Goal: Task Accomplishment & Management: Complete application form

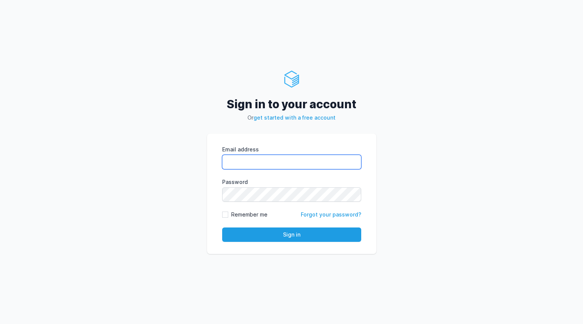
click at [271, 157] on input "Email address" at bounding box center [291, 162] width 139 height 14
click at [523, 110] on div "Sign in to your account Or get started with a free account Email address eyJpdi…" at bounding box center [291, 162] width 583 height 324
click at [80, 118] on div "Sign in to your account Or get started with a free account Email address eyJpdi…" at bounding box center [291, 162] width 583 height 324
click at [410, 94] on div "Sign in to your account Or get started with a free account Email address eyJpdi…" at bounding box center [291, 162] width 583 height 324
click at [414, 93] on div "Sign in to your account Or get started with a free account Email address eyJpdi…" at bounding box center [291, 162] width 583 height 324
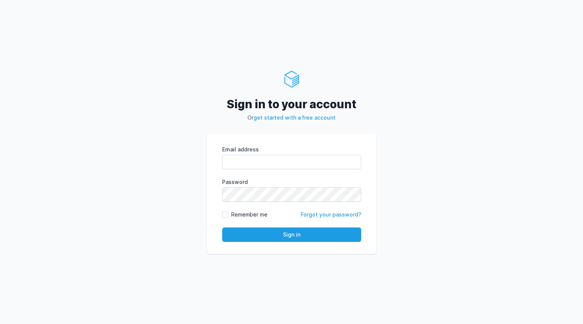
click at [199, 118] on div "Sign in to your account Or get started with a free account Email address eyJpdi…" at bounding box center [291, 162] width 583 height 324
click at [96, 120] on div "Sign in to your account Or get started with a free account Email address eyJpdi…" at bounding box center [291, 162] width 583 height 324
click at [266, 132] on div "Sign in to your account Or get started with a free account Email address eyJpdi…" at bounding box center [291, 162] width 583 height 324
click at [164, 109] on div "Sign in to your account Or get started with a free account Email address eyJpdi…" at bounding box center [291, 162] width 583 height 324
click at [258, 163] on input "Email address" at bounding box center [291, 162] width 139 height 14
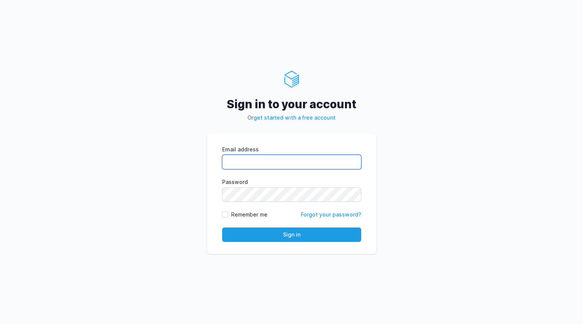
click at [0, 323] on com-1password-button at bounding box center [0, 324] width 0 height 0
type input "kiran@cied.in"
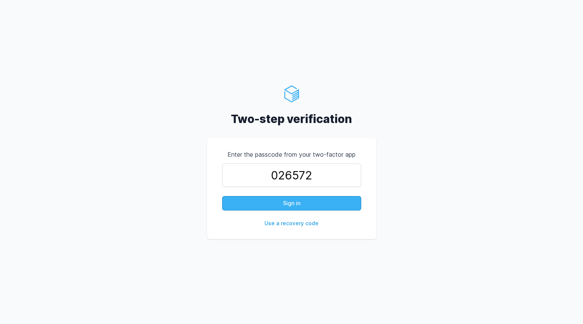
click at [294, 204] on button "Sign in" at bounding box center [291, 203] width 139 height 14
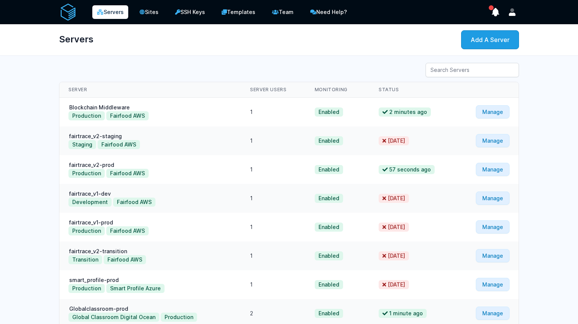
click at [353, 57] on div "Servers Sites SSH Keys Templates Team Need Help?" at bounding box center [289, 219] width 578 height 438
click at [481, 44] on div "Servers Add A Server" at bounding box center [289, 39] width 484 height 31
click at [519, 45] on link "Add A Server" at bounding box center [490, 39] width 58 height 19
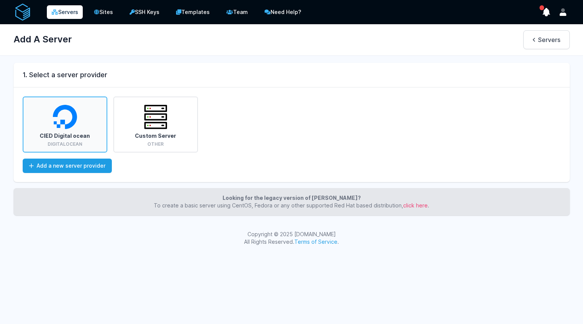
click at [61, 128] on img at bounding box center [65, 117] width 24 height 24
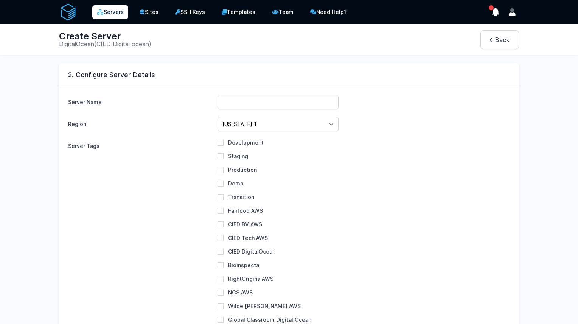
scroll to position [9, 0]
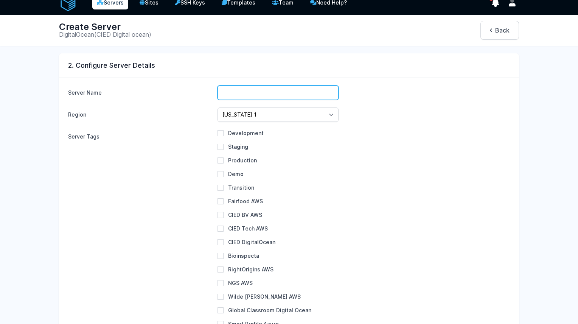
click at [248, 94] on input "text" at bounding box center [277, 92] width 121 height 14
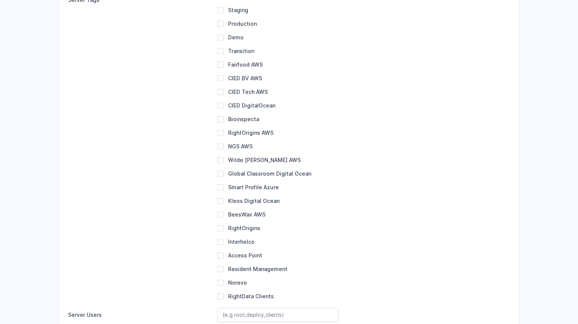
scroll to position [16, 0]
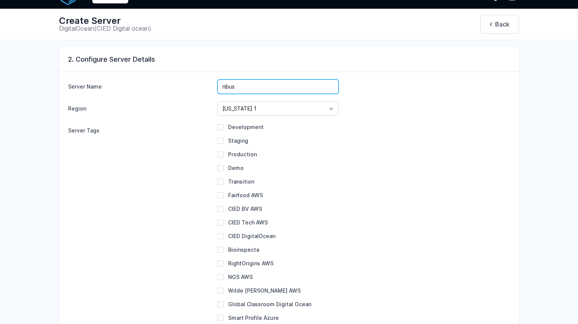
type input "ribus-"
select select
type input "p"
type input "ribus-production"
click at [384, 200] on div "Development Staging Production Demo Transition NGS AWS" at bounding box center [363, 276] width 292 height 307
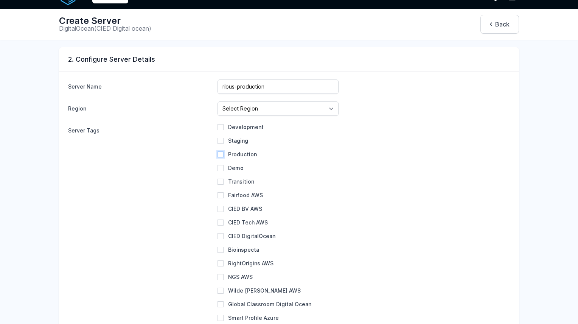
click at [217, 154] on input "Production" at bounding box center [220, 154] width 6 height 6
checkbox input "true"
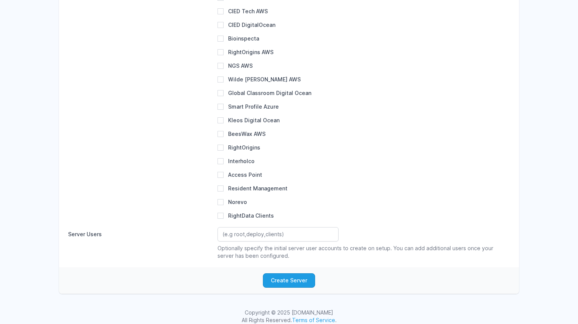
scroll to position [191, 0]
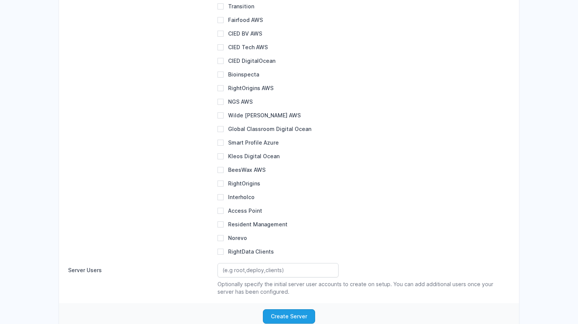
click at [228, 252] on label "RightData Clients" at bounding box center [251, 251] width 46 height 6
click at [217, 252] on input "RightData Clients" at bounding box center [220, 251] width 6 height 6
checkbox input "true"
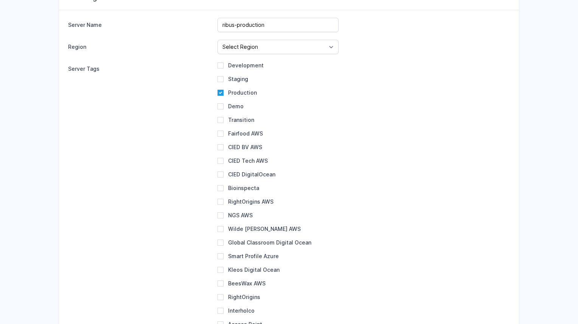
scroll to position [0, 0]
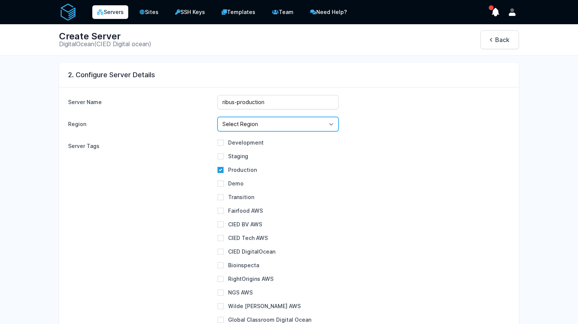
click at [294, 124] on select "Select Region New York 1 New York 2 Singapore 1 London 1 New York 3 Amsterdam 3…" at bounding box center [277, 124] width 121 height 14
select select "fra1"
click at [217, 117] on select "Select Region New York 1 New York 2 Singapore 1 London 1 New York 3 Amsterdam 3…" at bounding box center [277, 124] width 121 height 14
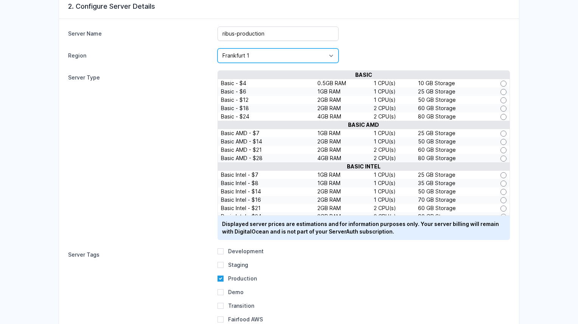
scroll to position [9, 0]
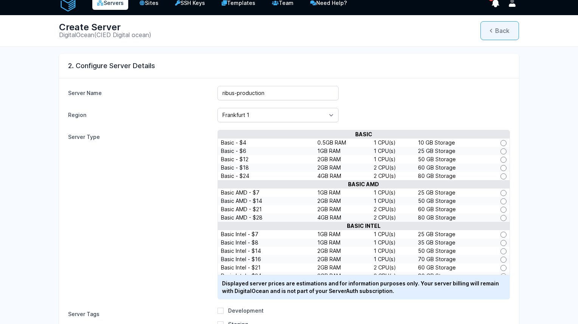
click at [519, 27] on link "Back" at bounding box center [499, 30] width 39 height 19
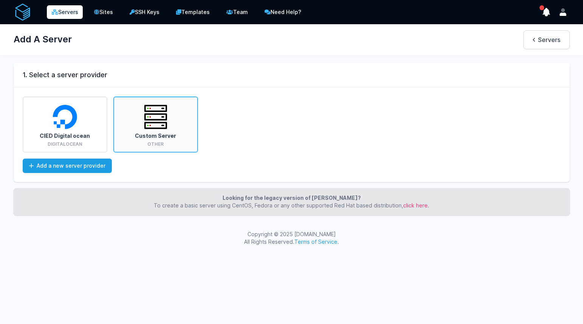
click at [178, 133] on link "Custom Server Other" at bounding box center [155, 124] width 85 height 56
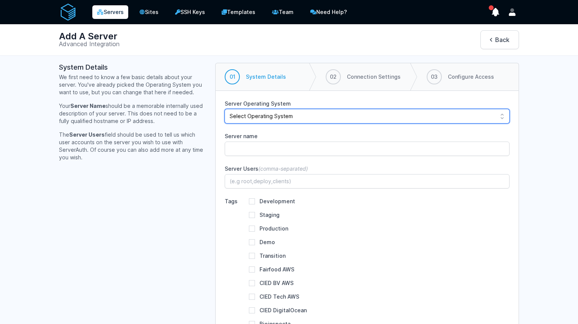
click at [292, 118] on select "Select Operating System Debian 12 (Bookworm) Debian 11 (Bullseye) Debian 10 (Bu…" at bounding box center [367, 116] width 285 height 14
select select "ubuntu-2204"
click at [225, 109] on select "Select Operating System Debian 12 (Bookworm) Debian 11 (Bullseye) Debian 10 (Bu…" at bounding box center [367, 116] width 285 height 14
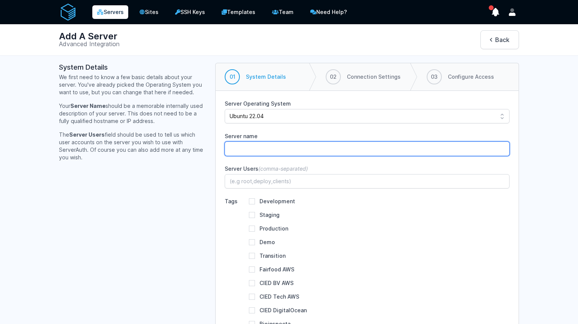
click at [256, 151] on input "Server name" at bounding box center [367, 148] width 285 height 14
type input "ribus-production"
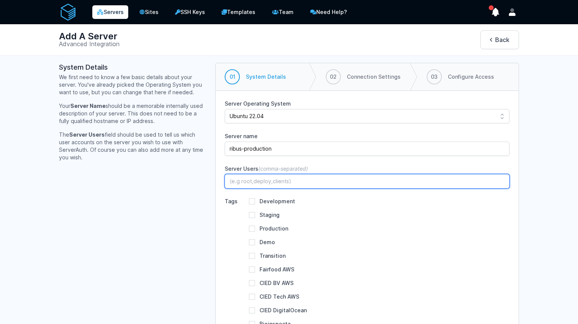
click at [239, 176] on input "Server Users (comma-separated)" at bounding box center [367, 181] width 285 height 14
type input "root"
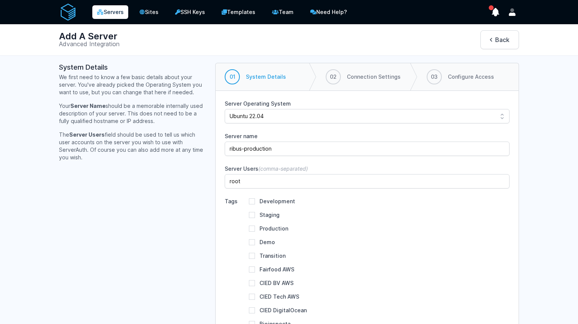
click at [249, 228] on div "Production" at bounding box center [268, 229] width 39 height 8
click at [249, 229] on input "Production" at bounding box center [252, 228] width 6 height 6
checkbox input "true"
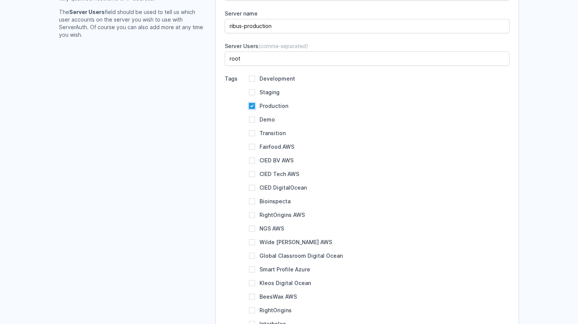
scroll to position [137, 0]
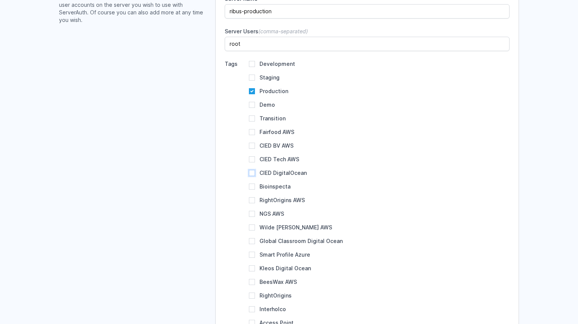
click at [249, 172] on input "CIED DigitalOcean" at bounding box center [252, 173] width 6 height 6
checkbox input "true"
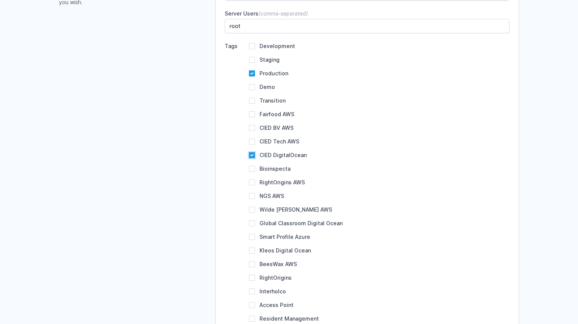
scroll to position [240, 0]
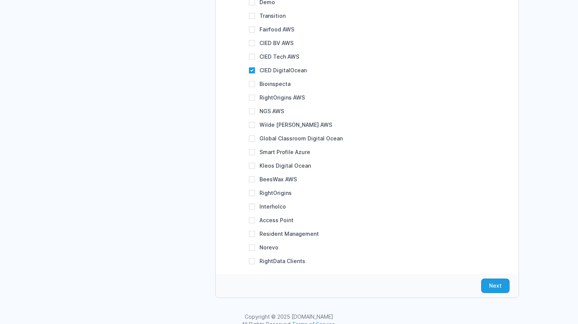
click at [249, 261] on div "RightData Clients" at bounding box center [277, 261] width 56 height 8
click at [249, 259] on input "RightData Clients" at bounding box center [252, 261] width 6 height 6
checkbox input "true"
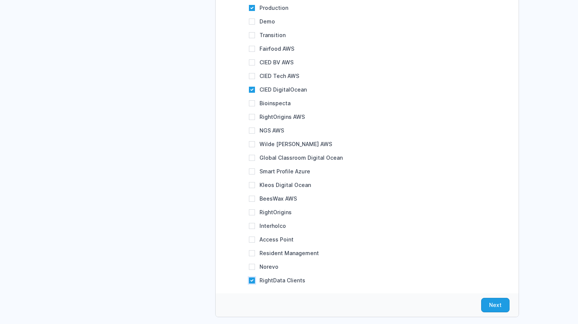
scroll to position [211, 0]
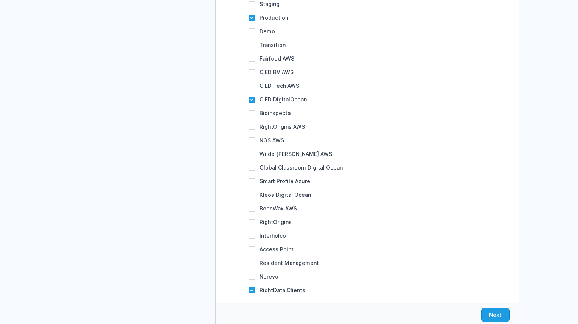
click at [259, 101] on label "CIED DigitalOcean" at bounding box center [282, 99] width 47 height 6
click at [253, 101] on input "CIED DigitalOcean" at bounding box center [252, 99] width 6 height 6
checkbox input "false"
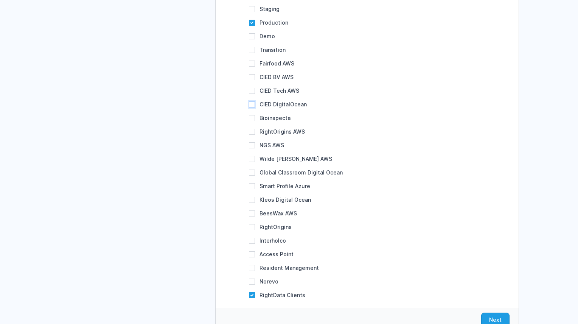
scroll to position [251, 0]
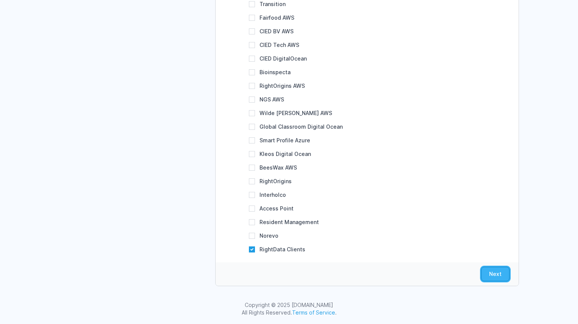
click at [509, 276] on button "Next" at bounding box center [495, 274] width 28 height 14
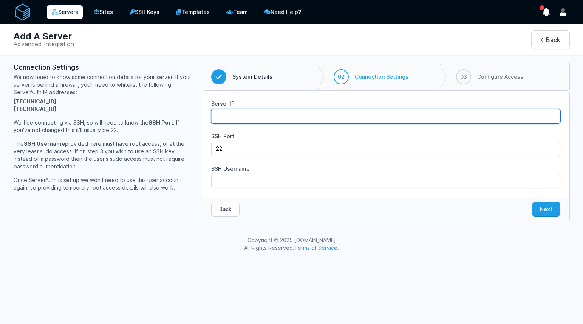
click at [245, 116] on input "Server IP" at bounding box center [385, 116] width 349 height 14
paste input "209.38.214.74"
type input "209.38.214.74"
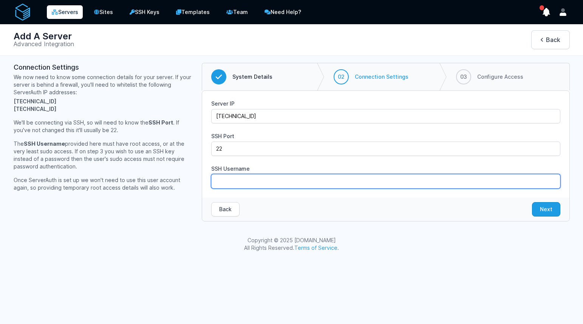
click at [249, 177] on input "SSH Username" at bounding box center [385, 181] width 349 height 14
type input "root"
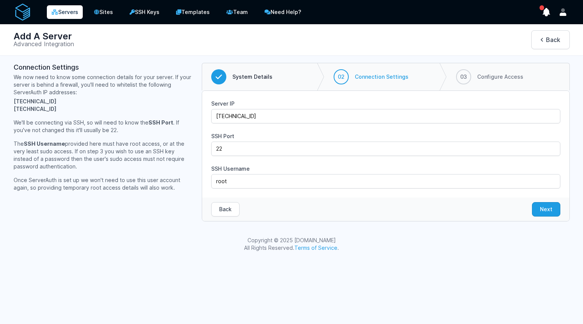
click at [208, 162] on div "Server IP 209.38.214.74 SSH Port 22 SSH Username root" at bounding box center [385, 144] width 367 height 107
click at [546, 206] on button "Next" at bounding box center [546, 209] width 28 height 14
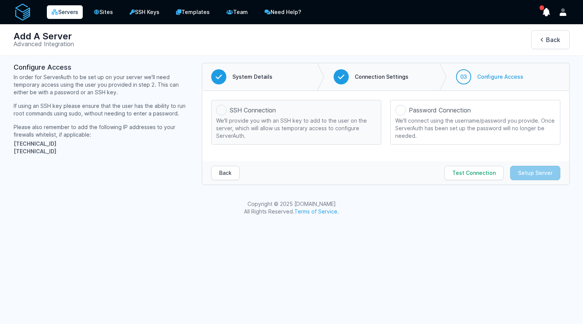
click at [260, 118] on div "We'll provide you with an SSH key to add to the user on the server, which will …" at bounding box center [296, 128] width 160 height 23
click at [0, 0] on input "SSH Connection We'll provide you with an SSH key to add to the user on the serv…" at bounding box center [0, 0] width 0 height 0
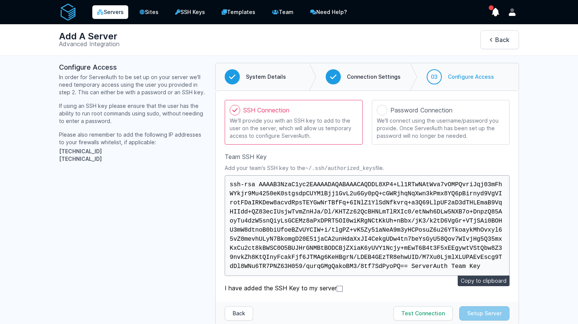
click at [509, 275] on button "Copy to clipboard" at bounding box center [484, 280] width 52 height 11
drag, startPoint x: 360, startPoint y: 168, endPoint x: 290, endPoint y: 169, distance: 70.0
click at [290, 169] on p "Add your team's SSH key to the ~/.ssh/authorized_keys file." at bounding box center [367, 168] width 285 height 8
copy code "~/.ssh/authorized_keys"
click at [509, 275] on button "Copy to clipboard" at bounding box center [484, 280] width 52 height 11
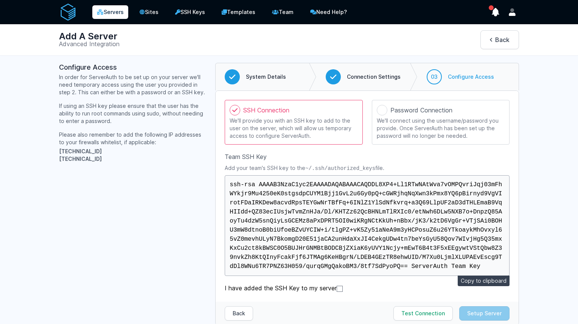
scroll to position [30, 0]
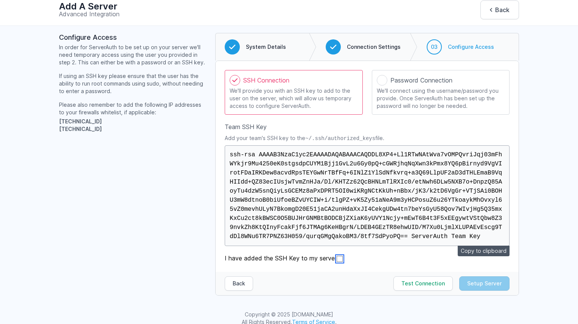
click at [337, 256] on input "I have added the SSH Key to my server" at bounding box center [340, 259] width 6 height 6
click at [393, 253] on label "I have added the SSH Key to my server" at bounding box center [367, 257] width 285 height 9
click at [343, 256] on input "I have added the SSH Key to my server" at bounding box center [340, 259] width 6 height 6
click at [337, 256] on input "I have added the SSH Key to my server" at bounding box center [340, 259] width 6 height 6
click at [453, 279] on button "Test Connection" at bounding box center [422, 283] width 59 height 14
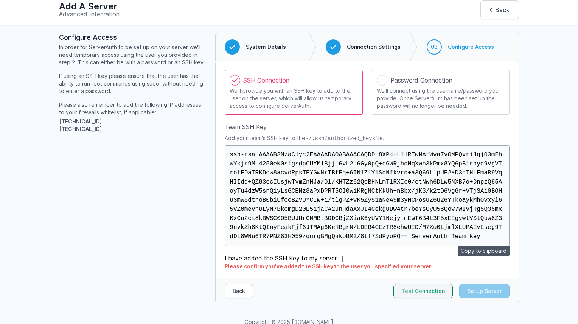
scroll to position [37, 0]
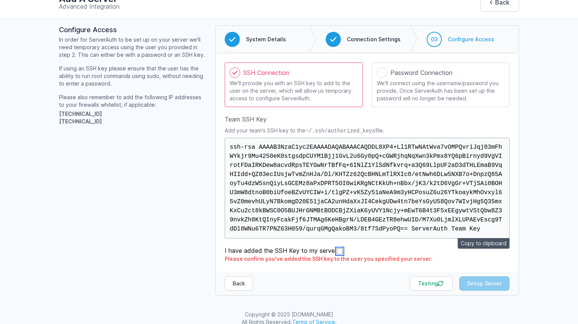
click input "I have added the SSH Key to my server"
checkbox input "true"
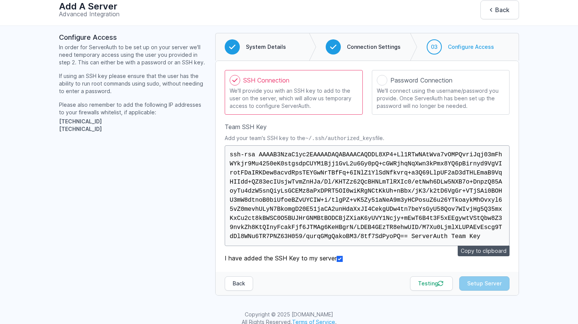
click div "SSH Connection We'll provide you with an SSH key to add to the user on the serv…"
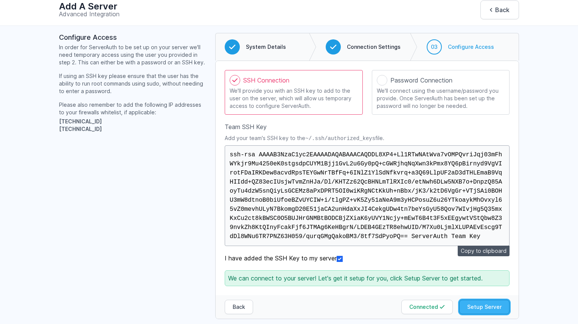
click button "Setup Server"
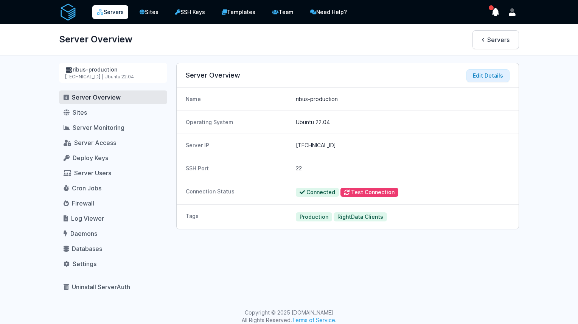
click at [304, 244] on div "Server Overview Edit Details Name ribus-production Operating System Ubuntu 22.0…" at bounding box center [347, 178] width 343 height 231
click at [315, 72] on h3 "Server Overview Edit Details" at bounding box center [348, 75] width 324 height 9
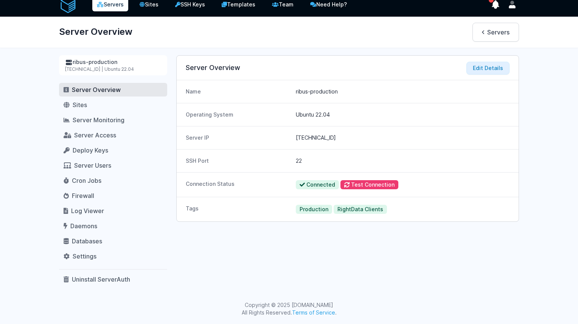
drag, startPoint x: 337, startPoint y: 136, endPoint x: 297, endPoint y: 134, distance: 40.1
click at [297, 134] on dd "209.38.214.74" at bounding box center [403, 138] width 214 height 8
click at [288, 155] on div "SSH Port 22" at bounding box center [348, 160] width 342 height 23
click at [273, 168] on div "SSH Port 22" at bounding box center [348, 160] width 342 height 23
click at [299, 160] on dd "22" at bounding box center [403, 161] width 214 height 8
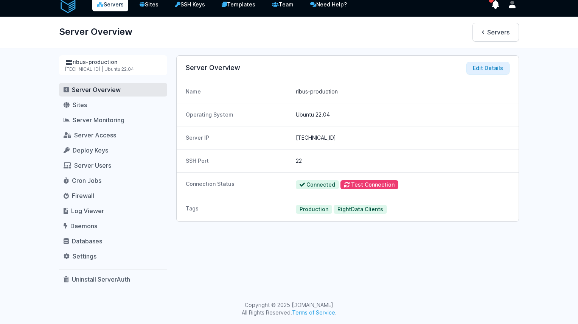
click at [299, 160] on dd "22" at bounding box center [403, 161] width 214 height 8
click at [312, 139] on dd "209.38.214.74" at bounding box center [403, 138] width 214 height 8
click at [317, 92] on dd "ribus-production" at bounding box center [403, 92] width 214 height 8
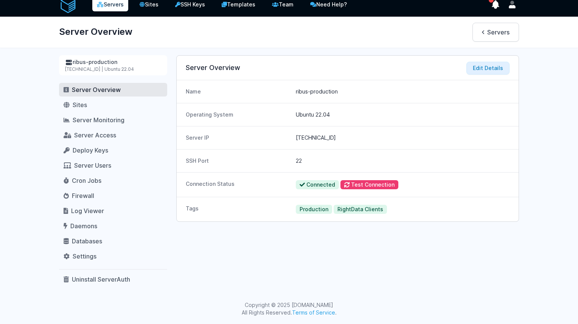
click at [339, 141] on dd "209.38.214.74" at bounding box center [403, 138] width 214 height 8
click at [326, 160] on dd "22" at bounding box center [403, 161] width 214 height 8
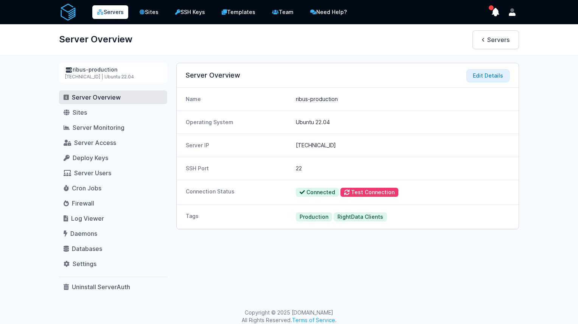
click at [292, 141] on div "Server IP 209.38.214.74" at bounding box center [348, 144] width 342 height 23
click at [320, 146] on dd "209.38.214.74" at bounding box center [403, 145] width 214 height 8
click at [316, 99] on dd "ribus-production" at bounding box center [403, 99] width 214 height 8
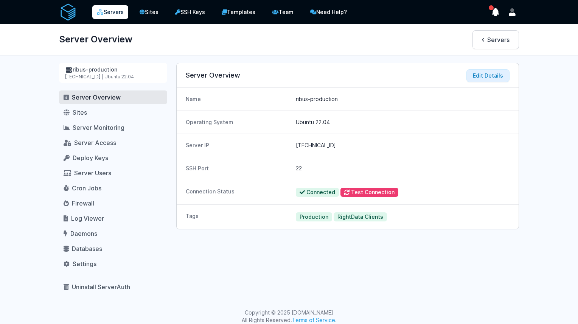
click at [316, 99] on dd "ribus-production" at bounding box center [403, 99] width 214 height 8
click at [306, 101] on dd "ribus-production" at bounding box center [403, 99] width 214 height 8
click at [300, 101] on dd "ribus-production" at bounding box center [403, 99] width 214 height 8
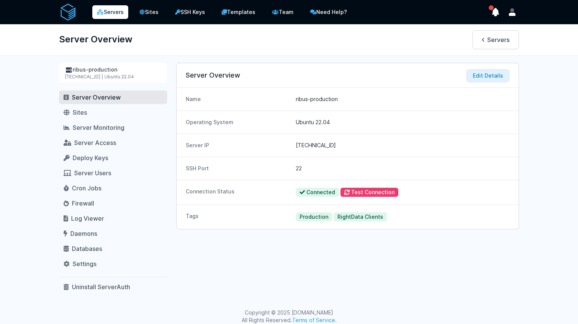
click at [345, 93] on div "Name ribus-production" at bounding box center [348, 99] width 342 height 23
click at [273, 230] on div "Server Overview Edit Details Name ribus-production Operating System Ubuntu 22.0…" at bounding box center [347, 178] width 343 height 231
click at [244, 227] on div "Tags Production RightData Clients" at bounding box center [348, 216] width 342 height 25
